Goal: Information Seeking & Learning: Understand process/instructions

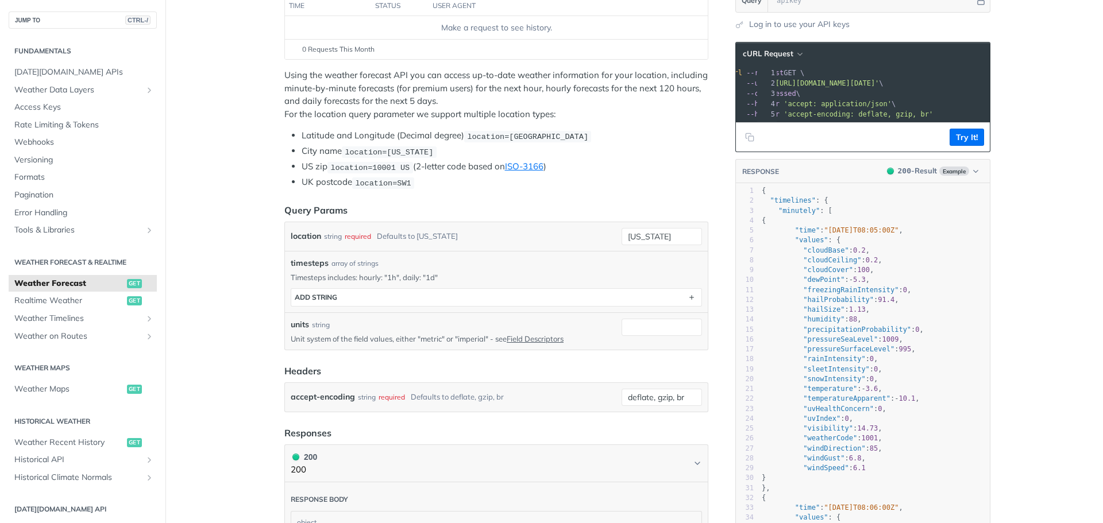
scroll to position [0, 65]
click at [683, 237] on input "[US_STATE]" at bounding box center [661, 236] width 80 height 17
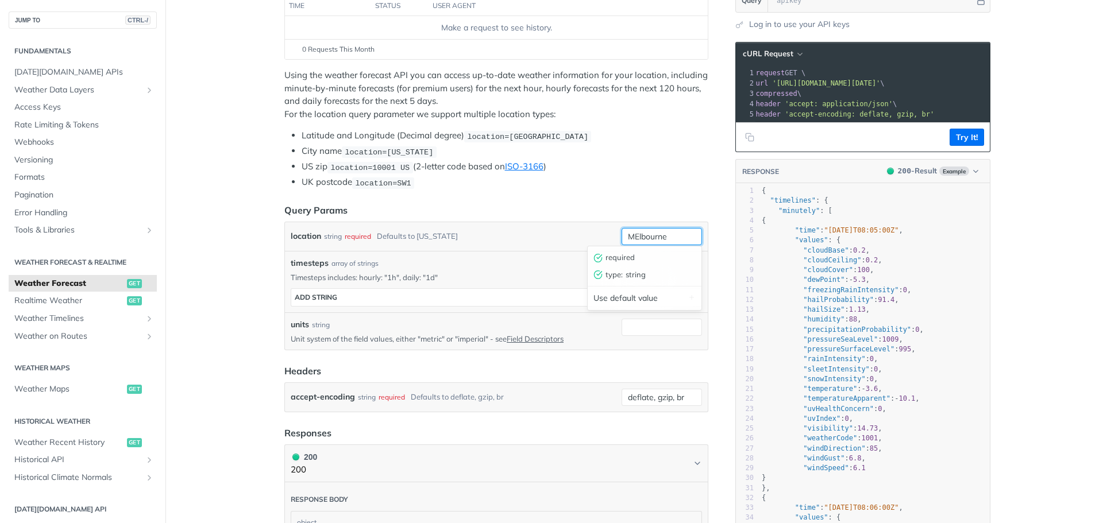
click at [632, 235] on input "MElbourne" at bounding box center [661, 236] width 80 height 17
type input "Melbourne"
click at [958, 146] on button "Try It!" at bounding box center [966, 137] width 34 height 17
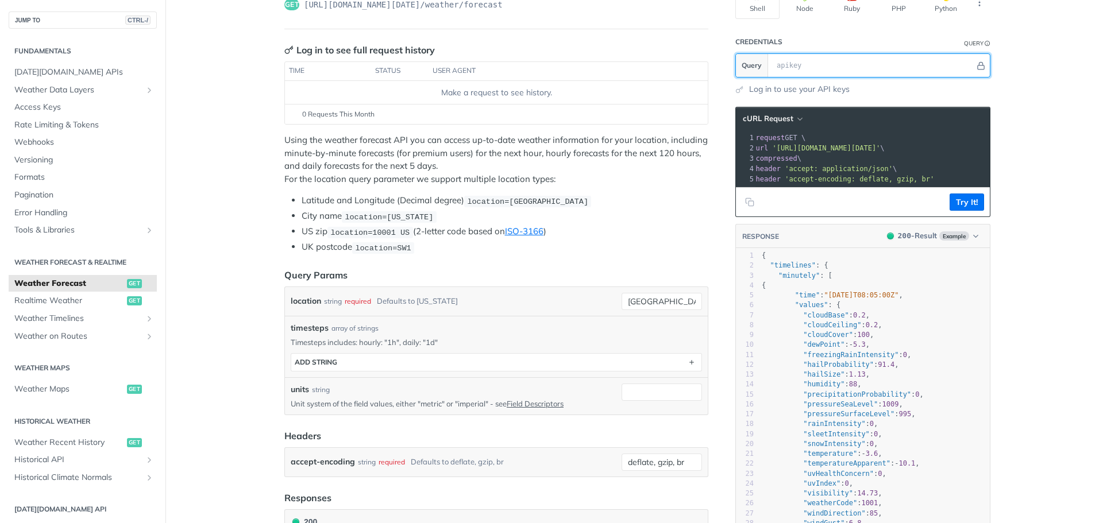
scroll to position [47, 0]
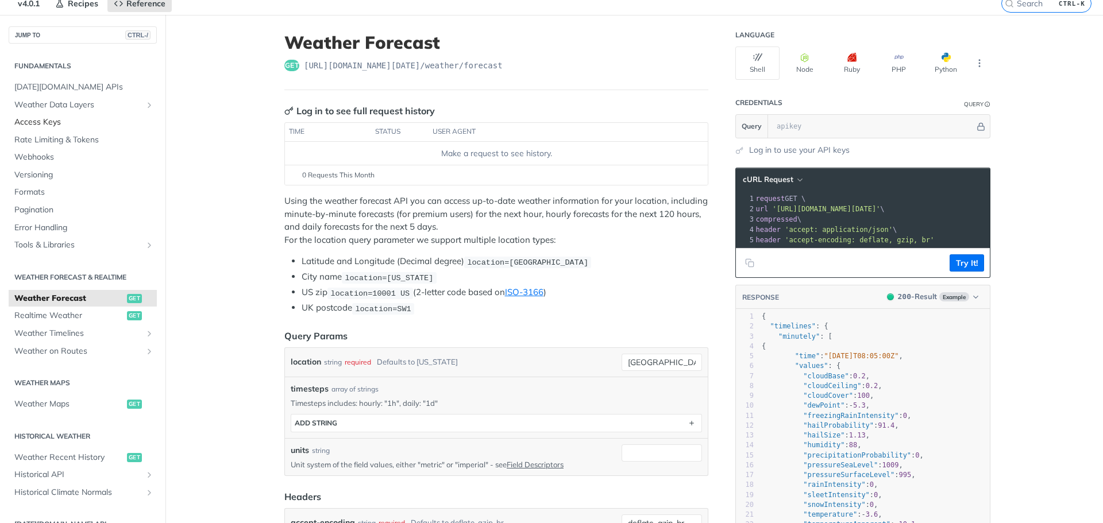
click at [34, 119] on span "Access Keys" at bounding box center [84, 122] width 140 height 11
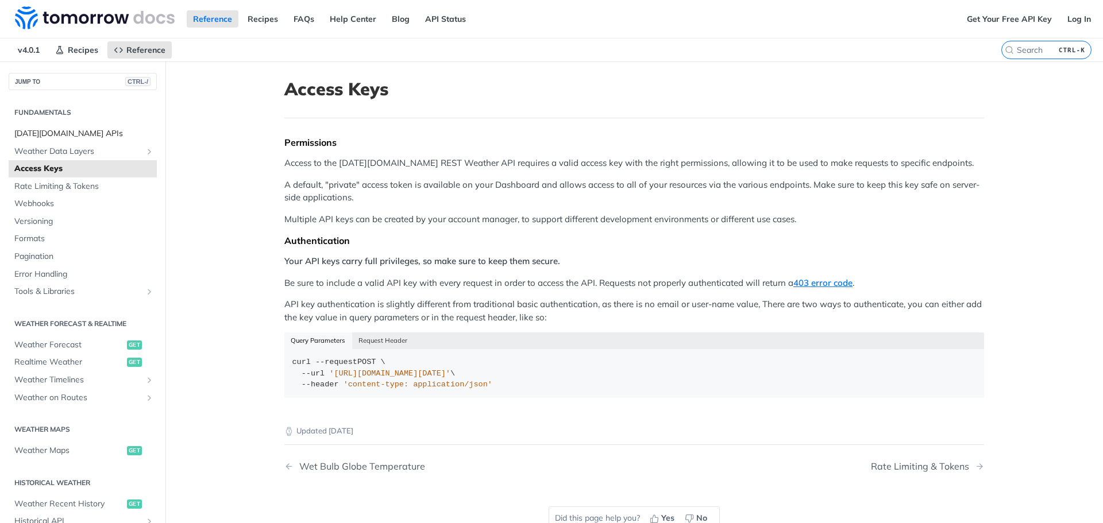
click at [50, 132] on span "[DATE][DOMAIN_NAME] APIs" at bounding box center [84, 133] width 140 height 11
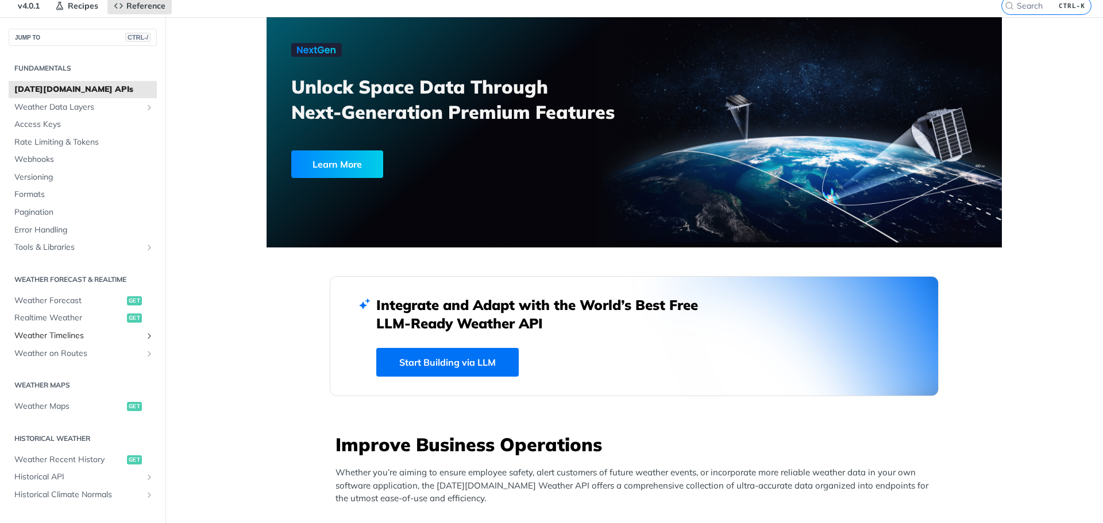
scroll to position [57, 0]
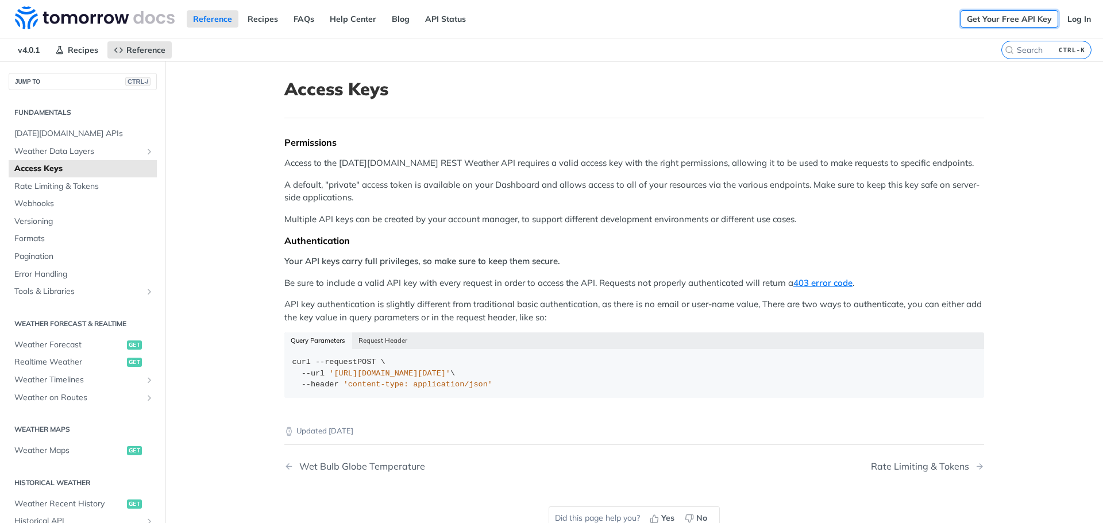
click at [993, 13] on link "Get Your Free API Key" at bounding box center [1009, 18] width 98 height 17
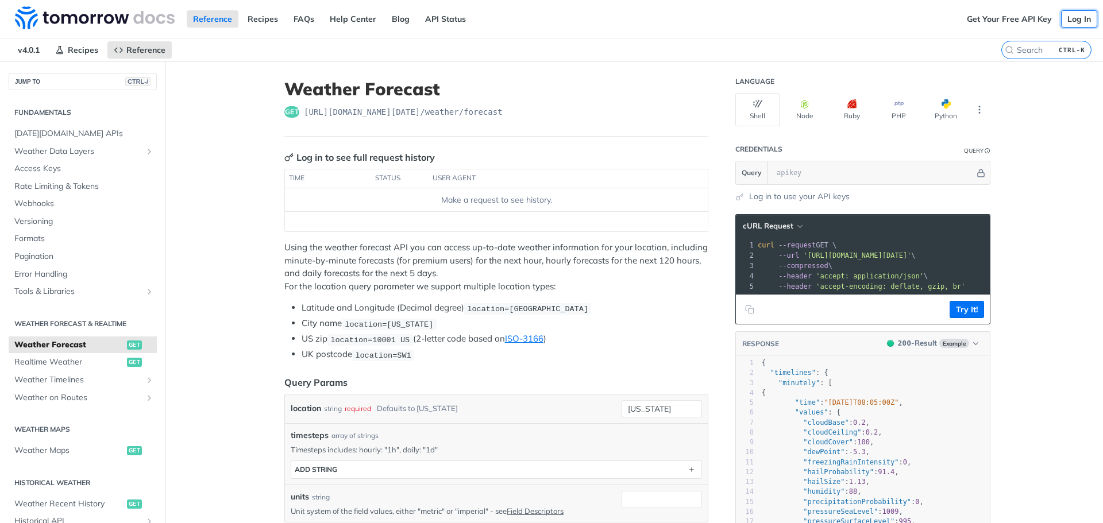
click at [1063, 22] on link "Log In" at bounding box center [1079, 18] width 36 height 17
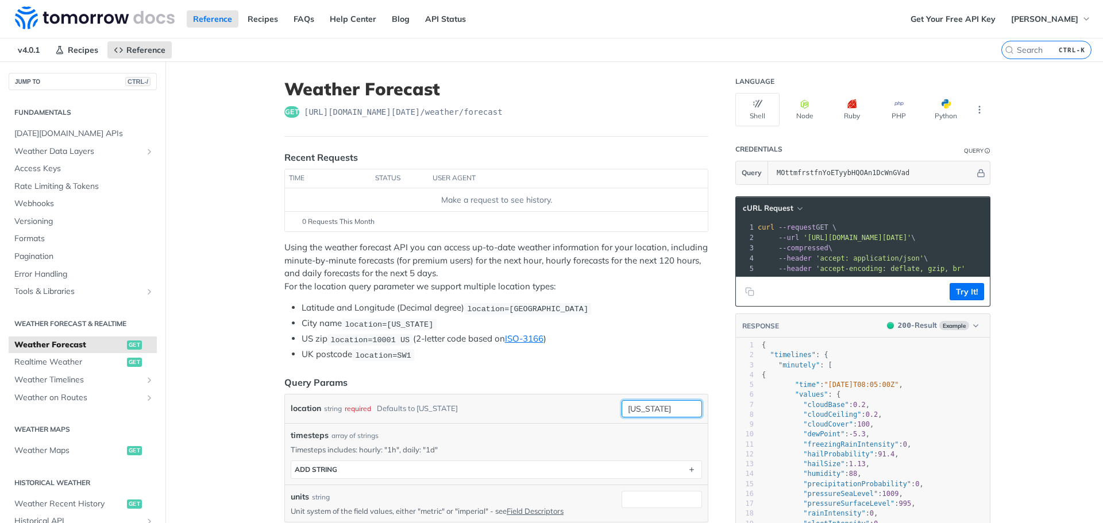
click at [662, 408] on input "[US_STATE]" at bounding box center [661, 408] width 80 height 17
click at [663, 408] on input "[US_STATE]" at bounding box center [661, 408] width 80 height 17
type input "M"
type input "S"
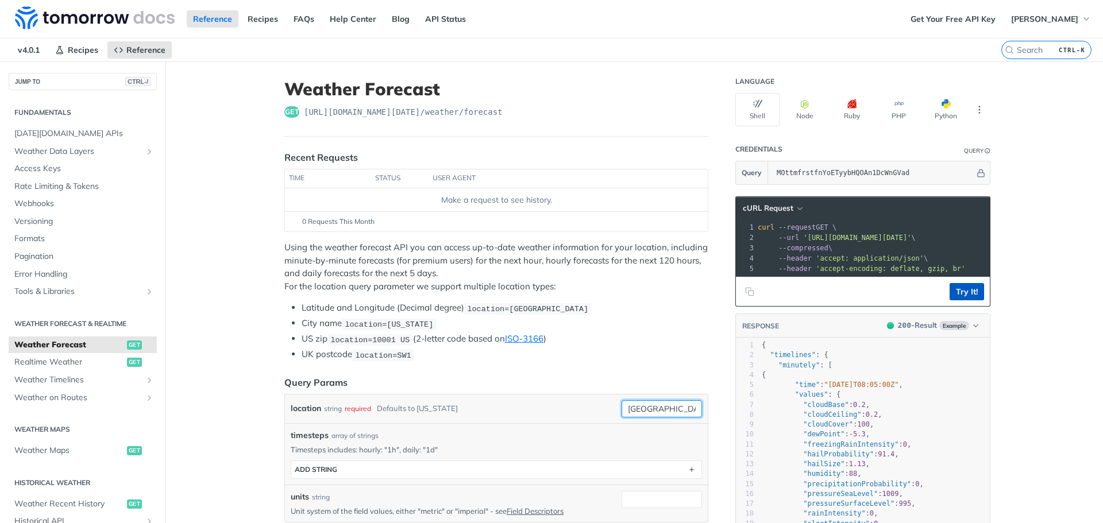
type input "[GEOGRAPHIC_DATA]"
click at [954, 299] on button "Try It!" at bounding box center [966, 291] width 34 height 17
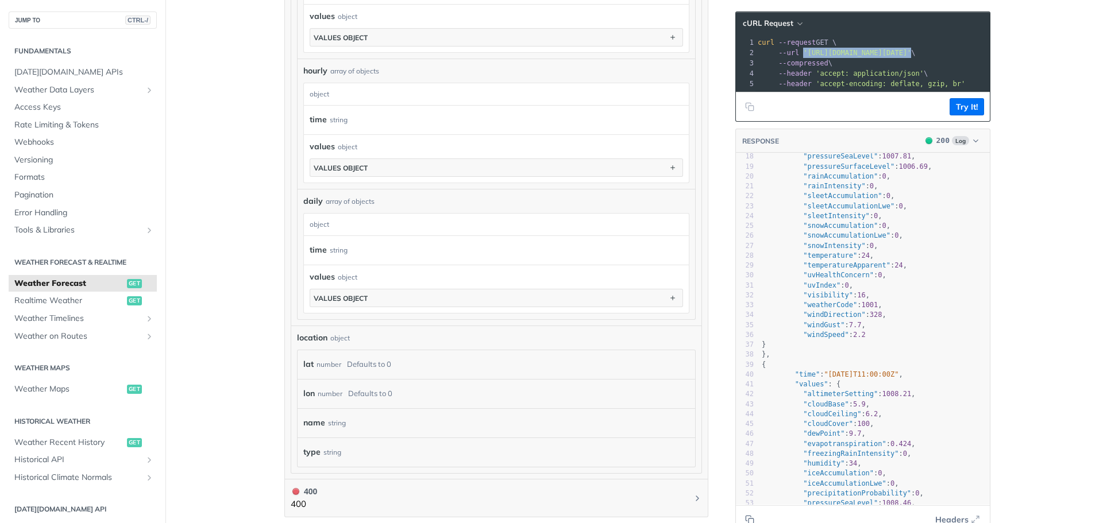
drag, startPoint x: 976, startPoint y: 52, endPoint x: 795, endPoint y: 53, distance: 180.9
click at [795, 53] on span "--url '[URL][DOMAIN_NAME][DATE]' \" at bounding box center [836, 53] width 158 height 8
copy span "'[URL][DOMAIN_NAME][DATE]'"
